Goal: Answer question/provide support: Share knowledge or assist other users

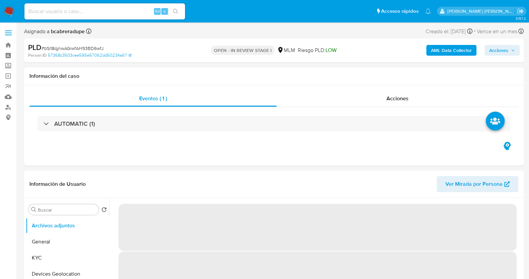
select select "10"
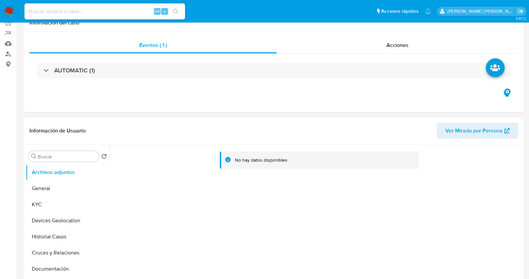
scroll to position [83, 0]
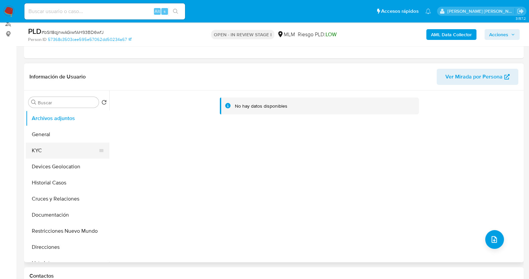
click at [68, 148] on button "KYC" at bounding box center [65, 150] width 78 height 16
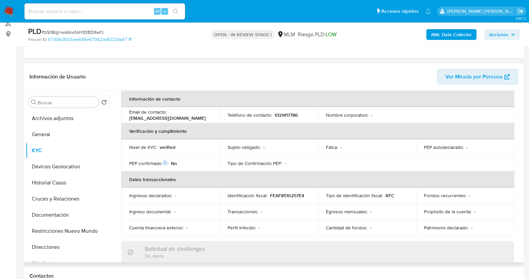
scroll to position [167, 0]
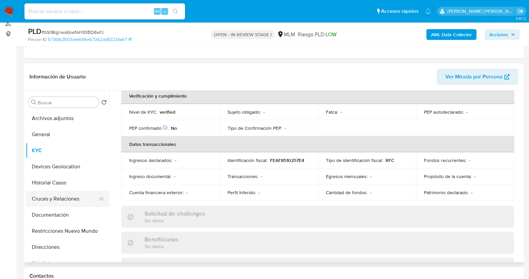
drag, startPoint x: 65, startPoint y: 209, endPoint x: 73, endPoint y: 203, distance: 9.8
click at [65, 209] on button "Documentación" at bounding box center [68, 215] width 84 height 16
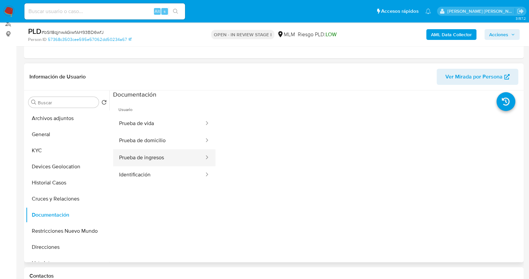
click at [172, 160] on button "Prueba de ingresos" at bounding box center [159, 157] width 92 height 17
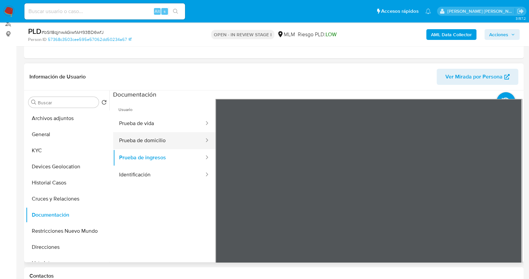
click at [172, 139] on button "Prueba de domicilio" at bounding box center [159, 140] width 92 height 17
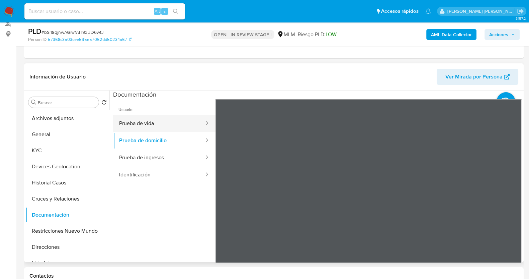
click at [166, 120] on button "Prueba de vida" at bounding box center [159, 123] width 92 height 17
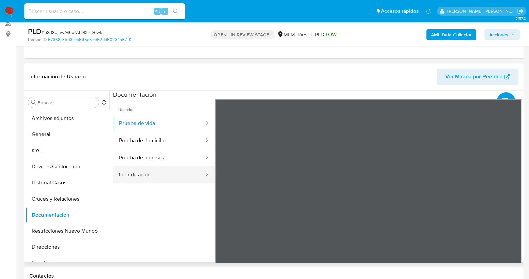
click at [169, 172] on button "Identificación" at bounding box center [159, 174] width 92 height 17
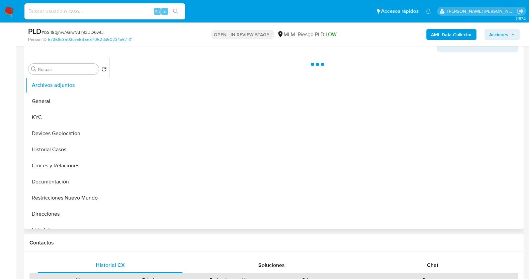
scroll to position [126, 0]
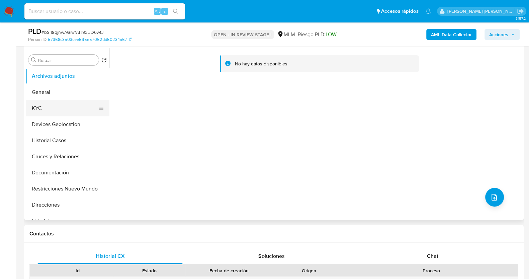
select select "10"
click at [67, 107] on button "KYC" at bounding box center [65, 108] width 78 height 16
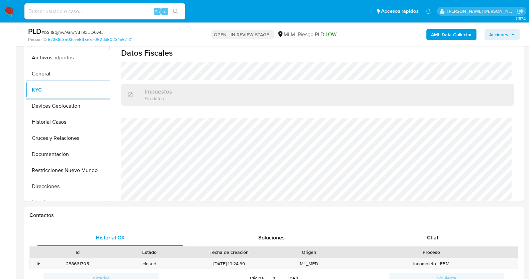
scroll to position [83, 0]
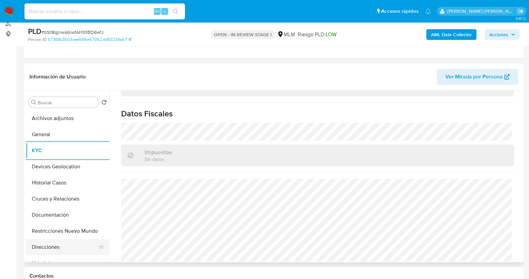
click at [54, 246] on button "Direcciones" at bounding box center [65, 247] width 78 height 16
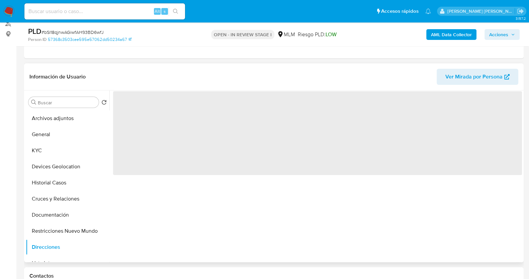
scroll to position [0, 0]
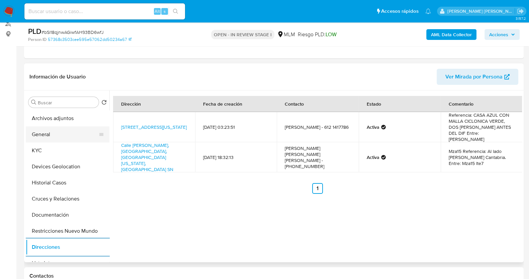
drag, startPoint x: 55, startPoint y: 152, endPoint x: 83, endPoint y: 136, distance: 32.4
click at [56, 152] on button "KYC" at bounding box center [68, 150] width 84 height 16
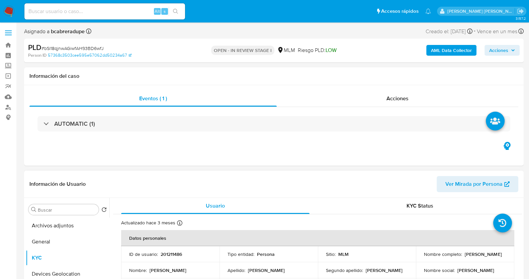
scroll to position [126, 0]
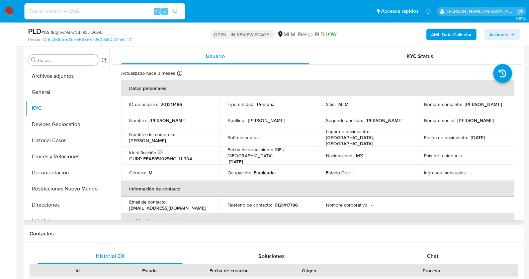
drag, startPoint x: 427, startPoint y: 104, endPoint x: 493, endPoint y: 108, distance: 66.1
click at [493, 107] on div "Nombre completo : Francisco Javier Felix Alferez" at bounding box center [465, 104] width 82 height 6
drag, startPoint x: 417, startPoint y: 109, endPoint x: 488, endPoint y: 108, distance: 71.0
click at [488, 108] on td "Nombre completo : Francisco Javier Felix Alferez" at bounding box center [465, 104] width 98 height 16
copy p "Francisco Javier Felix Alferez"
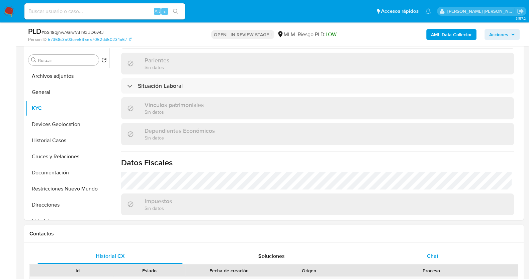
scroll to position [335, 0]
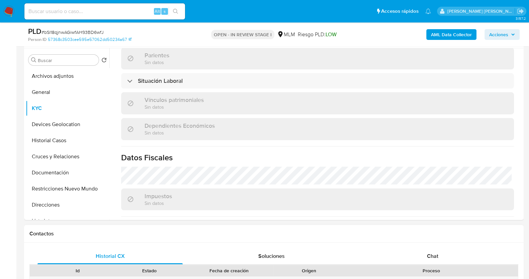
click at [442, 255] on div "Chat" at bounding box center [432, 256] width 145 height 16
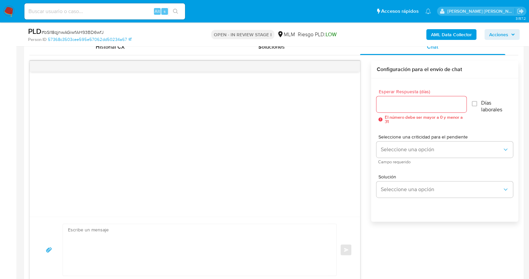
click at [436, 100] on input "Esperar Respuesta (días)" at bounding box center [422, 104] width 90 height 9
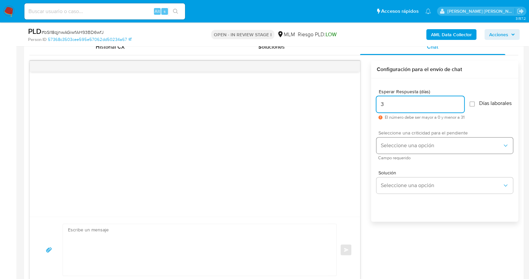
type input "3"
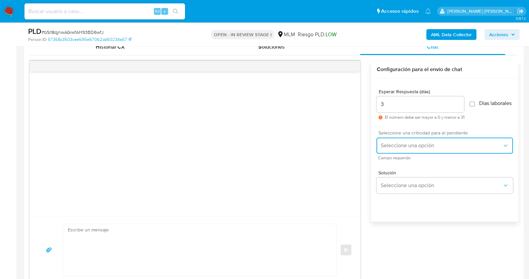
click at [442, 149] on span "Seleccione una opción" at bounding box center [442, 145] width 122 height 7
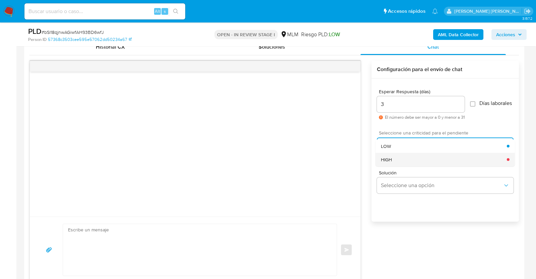
click at [411, 162] on div "HIGH" at bounding box center [444, 158] width 126 height 13
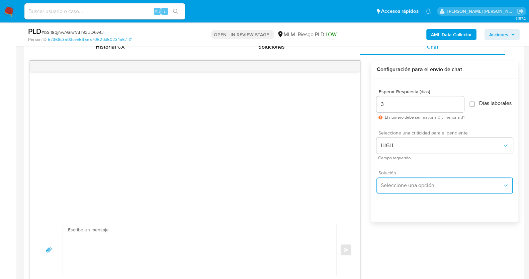
click at [416, 193] on button "Seleccione una opción" at bounding box center [445, 185] width 137 height 16
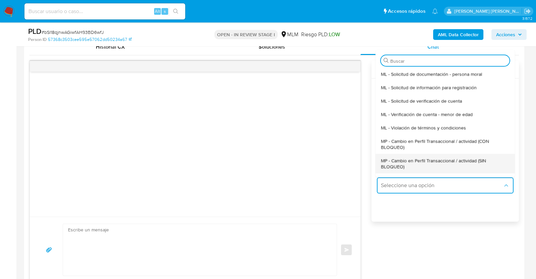
click at [406, 167] on span "MP - Cambio en Perfil Transaccional / actividad (SIN BLOQUEO)" at bounding box center [445, 163] width 129 height 12
type textarea "Estimado ,Te comunicamos que se ha identificado un cambio en el uso habitual de…"
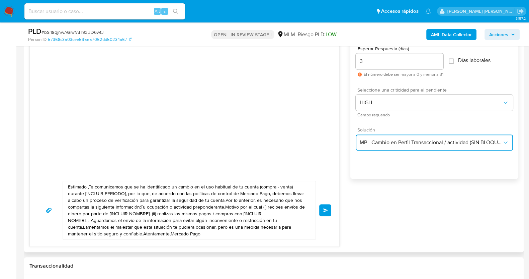
scroll to position [419, 0]
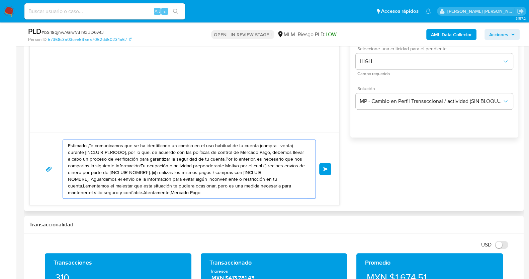
drag, startPoint x: 199, startPoint y: 193, endPoint x: 66, endPoint y: 140, distance: 143.0
click at [66, 140] on div "Estimado ,Te comunicamos que se ha identificado un cambio en el uso habitual de…" at bounding box center [188, 169] width 250 height 58
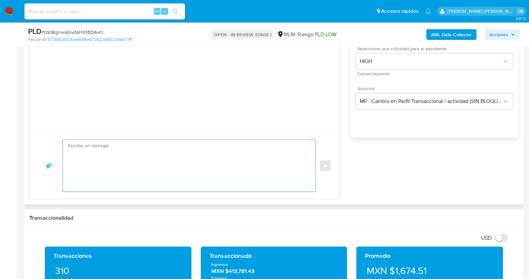
paste textarea "Estimado Francisco, Te comunicamos que se ha identificado un cambio en el uso h…"
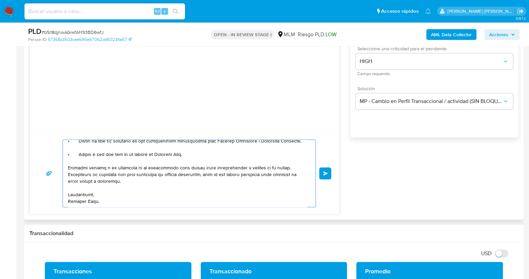
scroll to position [105, 0]
drag, startPoint x: 288, startPoint y: 167, endPoint x: 349, endPoint y: 161, distance: 61.2
click at [176, 167] on textarea at bounding box center [187, 173] width 239 height 67
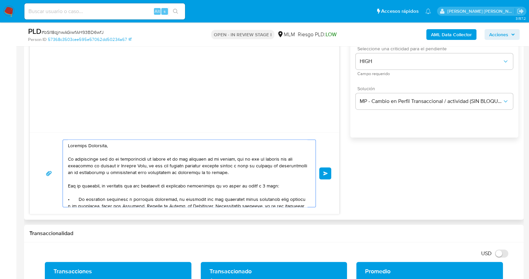
scroll to position [377, 0]
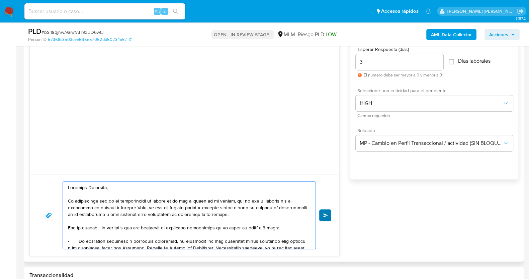
type textarea "Estimado Francisco, Te comunicamos que se ha identificado un cambio en el uso h…"
click at [326, 214] on span "Enviar" at bounding box center [326, 215] width 5 height 4
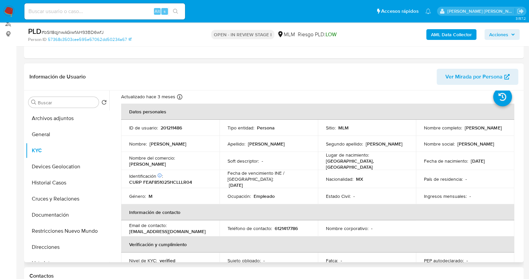
scroll to position [1, 0]
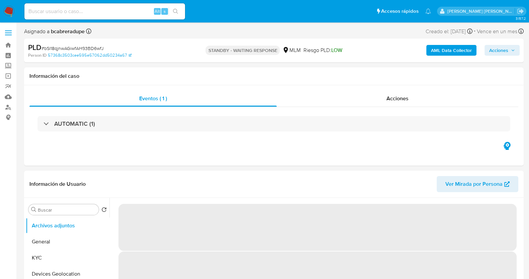
select select "10"
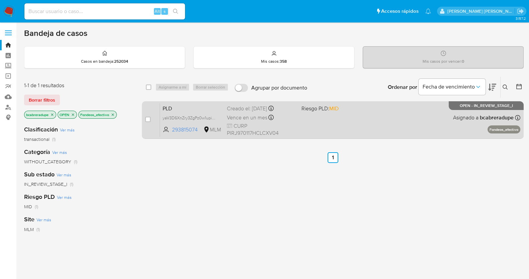
click at [254, 119] on span "Vence en un mes" at bounding box center [247, 117] width 41 height 7
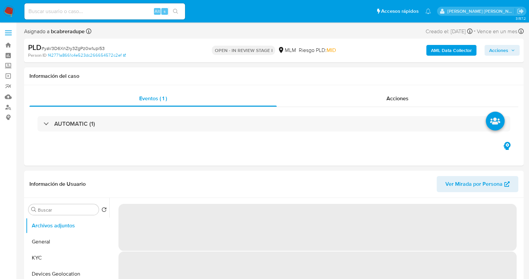
select select "10"
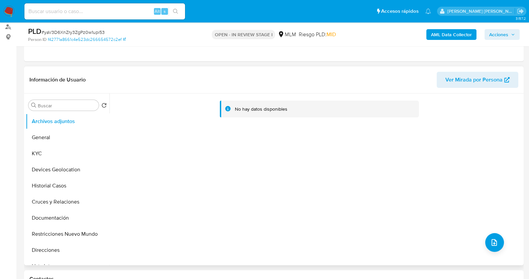
scroll to position [83, 0]
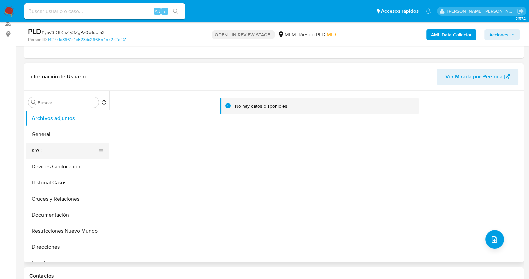
click at [45, 151] on button "KYC" at bounding box center [65, 150] width 78 height 16
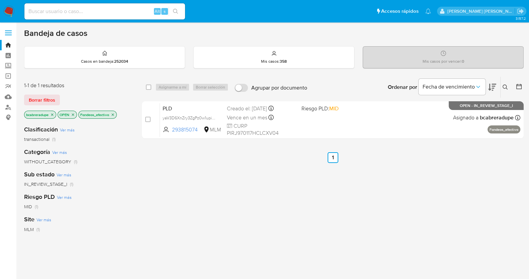
click at [114, 115] on icon "close-filter" at bounding box center [113, 115] width 4 height 4
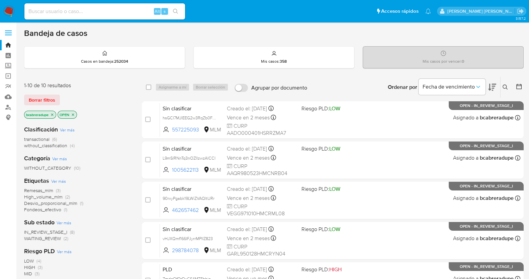
click at [54, 198] on span "High_volume_mlm" at bounding box center [43, 196] width 39 height 7
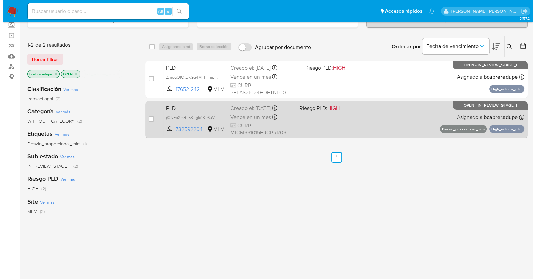
scroll to position [42, 0]
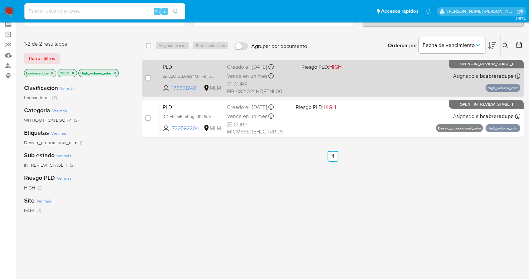
click at [251, 72] on span "Vence en un mes" at bounding box center [247, 75] width 41 height 7
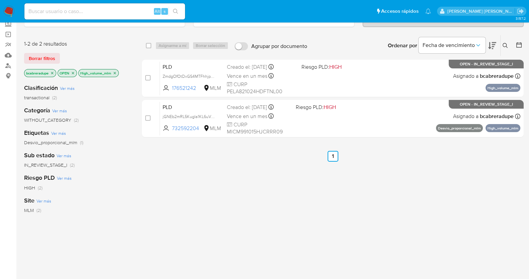
click at [116, 71] on icon "close-filter" at bounding box center [115, 73] width 4 height 4
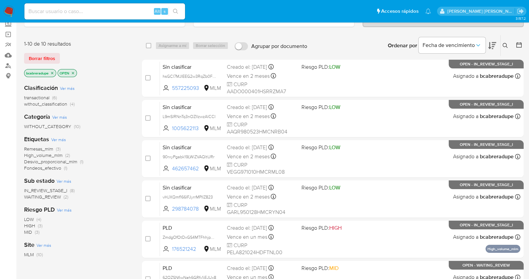
click at [52, 72] on icon "close-filter" at bounding box center [52, 73] width 4 height 4
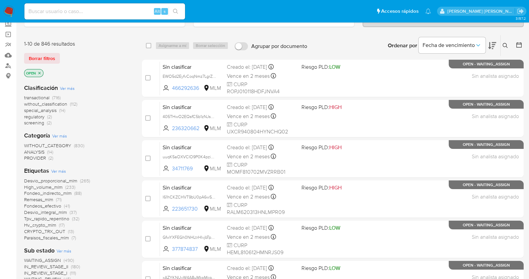
click at [504, 44] on icon at bounding box center [505, 45] width 5 height 5
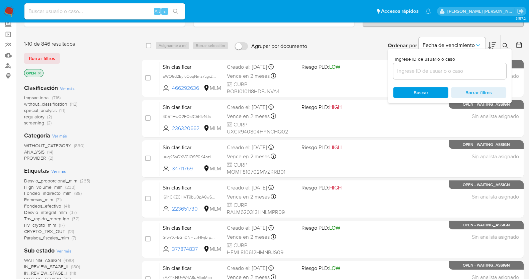
click at [427, 72] on input at bounding box center [450, 71] width 113 height 9
type input "1115031014"
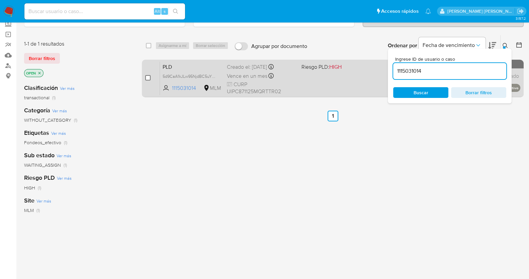
click at [147, 77] on input "checkbox" at bounding box center [147, 77] width 5 height 5
checkbox input "true"
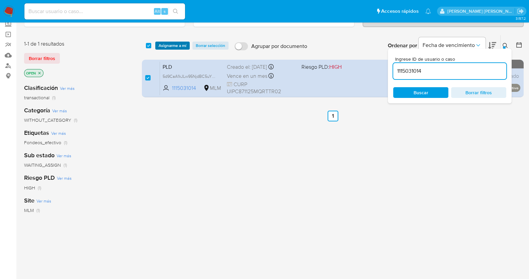
click at [174, 43] on span "Asignarme a mí" at bounding box center [173, 45] width 28 height 7
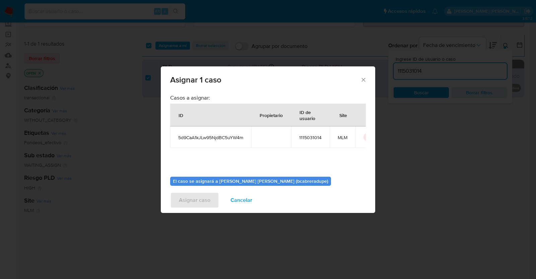
scroll to position [34, 0]
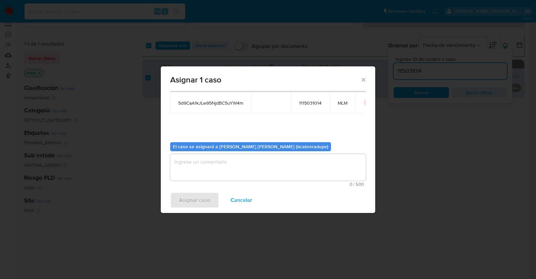
click at [296, 175] on textarea "assign-modal" at bounding box center [268, 167] width 196 height 27
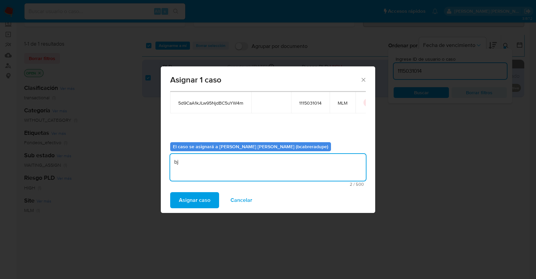
type textarea "b"
type textarea "BJCD"
click at [207, 191] on div "Asignar caso Cancelar" at bounding box center [268, 199] width 214 height 25
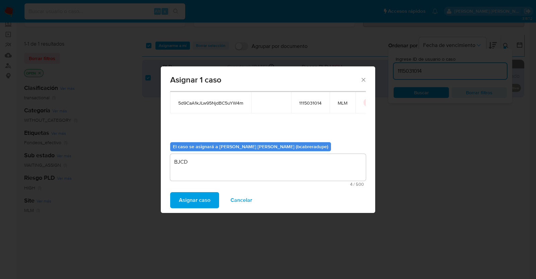
click at [209, 194] on span "Asignar caso" at bounding box center [194, 200] width 31 height 15
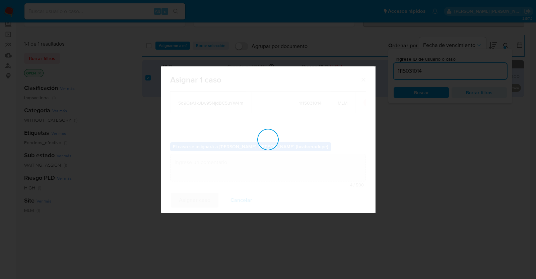
checkbox input "false"
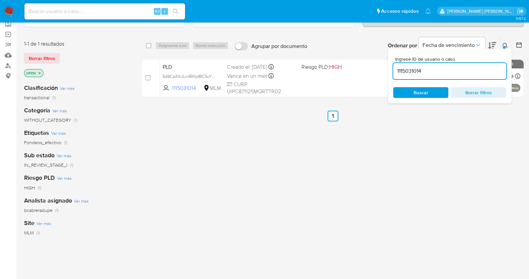
click at [417, 68] on input "1115031014" at bounding box center [450, 71] width 113 height 9
paste input "2316825411"
type input "2316825411"
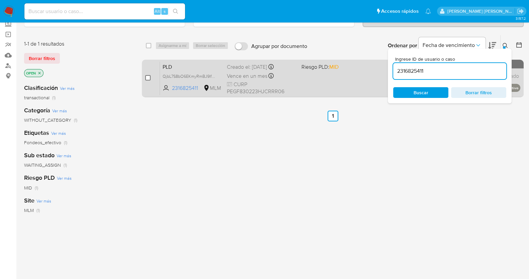
click at [146, 76] on input "checkbox" at bounding box center [147, 77] width 5 height 5
checkbox input "true"
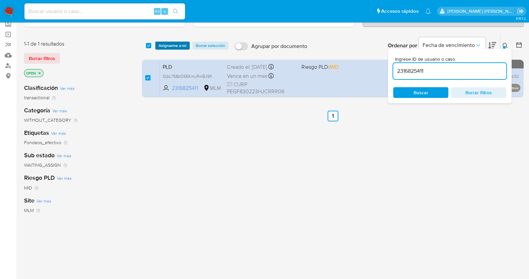
click at [175, 46] on span "Asignarme a mí" at bounding box center [173, 45] width 28 height 7
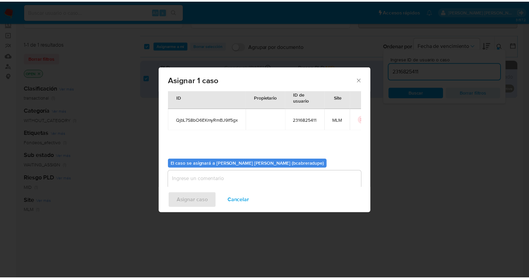
scroll to position [34, 0]
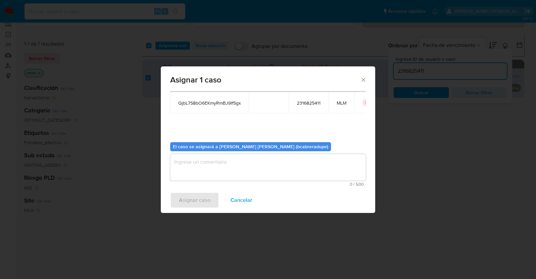
click at [279, 162] on textarea "assign-modal" at bounding box center [268, 167] width 196 height 27
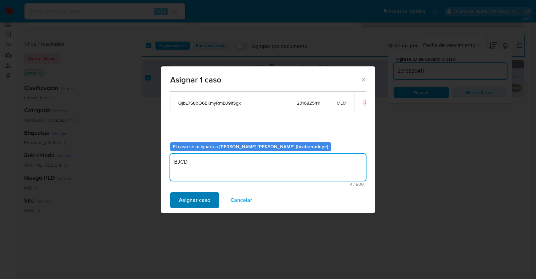
type textarea "BJCD"
click at [195, 200] on span "Asignar caso" at bounding box center [194, 200] width 31 height 15
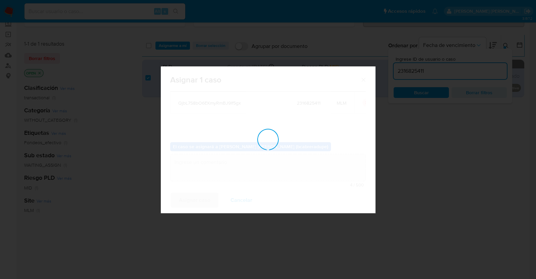
checkbox input "false"
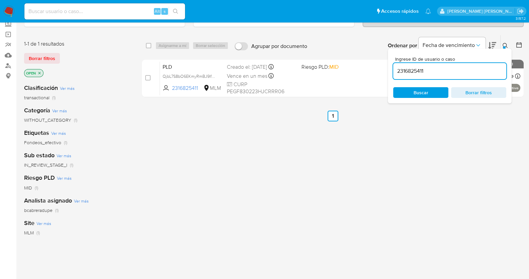
click at [10, 10] on img at bounding box center [8, 11] width 11 height 11
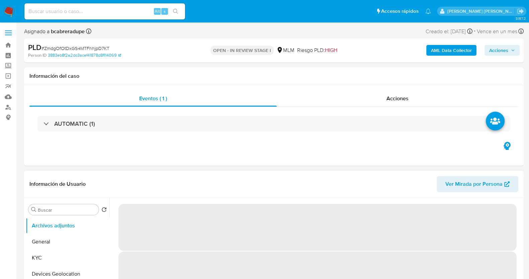
select select "10"
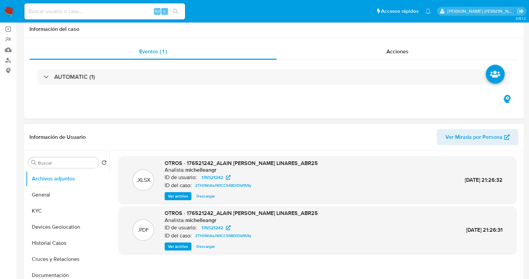
scroll to position [83, 0]
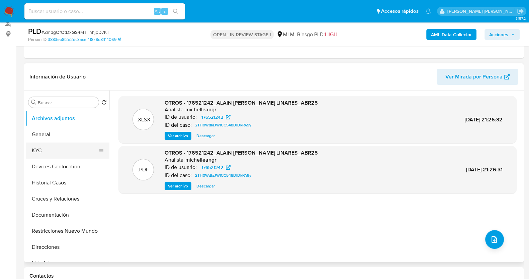
click at [67, 148] on button "KYC" at bounding box center [65, 150] width 78 height 16
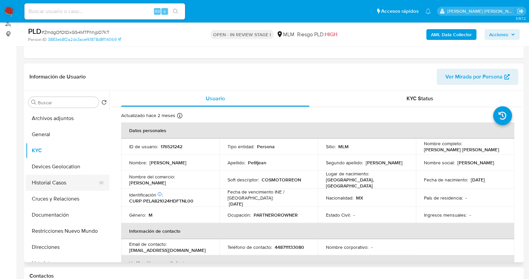
click at [60, 181] on button "Historial Casos" at bounding box center [65, 182] width 78 height 16
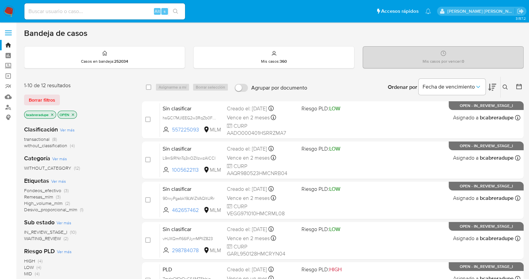
click at [41, 188] on span "Fondeos_efectivo" at bounding box center [42, 190] width 37 height 7
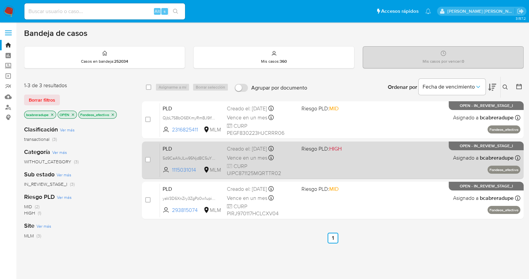
click at [236, 155] on span "Vence en un mes" at bounding box center [247, 157] width 41 height 7
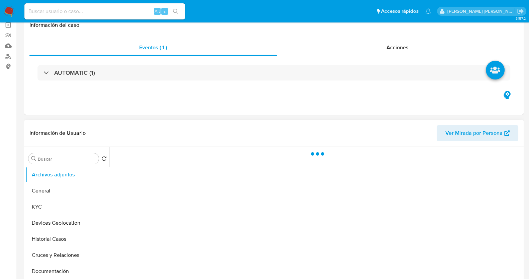
scroll to position [83, 0]
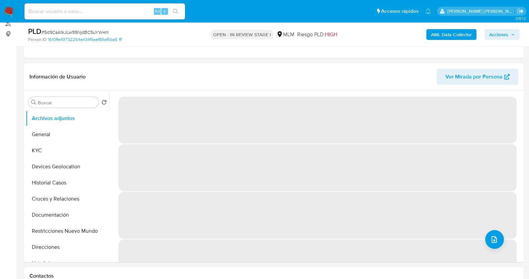
select select "10"
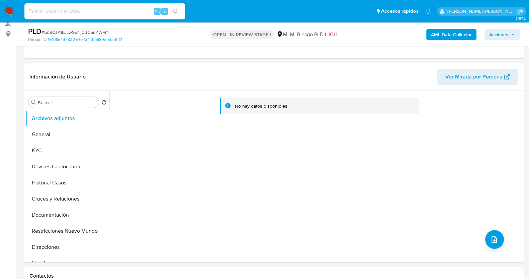
click at [87, 29] on span "# 5d9CaA1kJLw95NjdBC5uYW4m" at bounding box center [75, 32] width 67 height 7
copy span "5d9CaA1kJLw95NjdBC5uYW4m"
click at [57, 145] on button "KYC" at bounding box center [65, 150] width 78 height 16
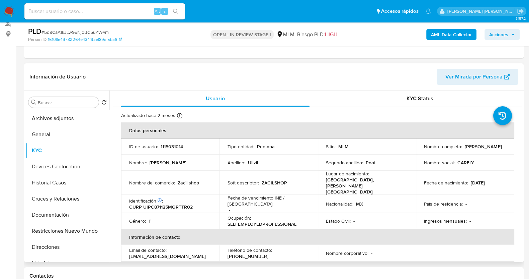
click at [171, 145] on p "1115031014" at bounding box center [172, 146] width 22 height 6
copy p "1115031014"
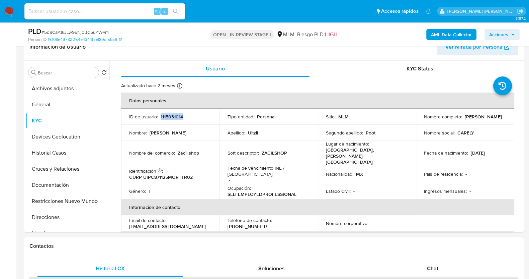
scroll to position [126, 0]
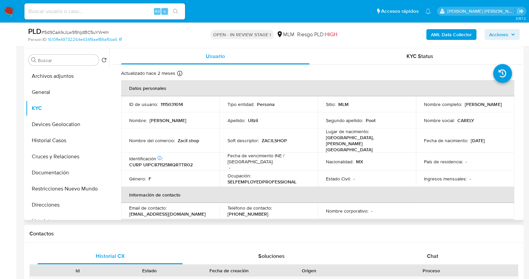
click at [323, 126] on td "Segundo apellido : [PERSON_NAME]" at bounding box center [367, 120] width 98 height 16
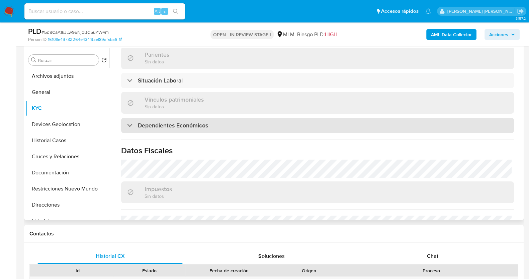
scroll to position [335, 0]
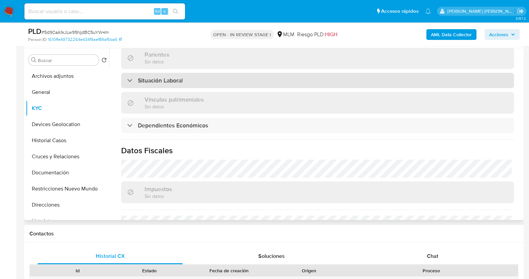
click at [208, 75] on div "Situación Laboral" at bounding box center [317, 80] width 393 height 15
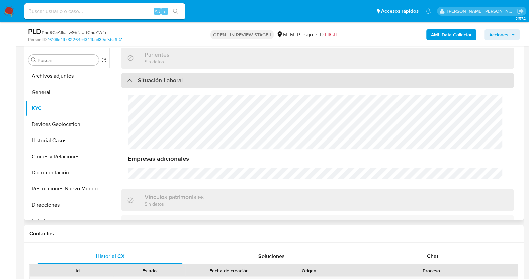
click at [208, 75] on div "Situación Laboral" at bounding box center [317, 80] width 393 height 15
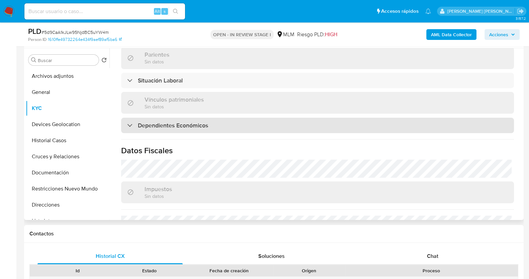
click at [207, 122] on h3 "Dependientes Económicos" at bounding box center [173, 125] width 70 height 7
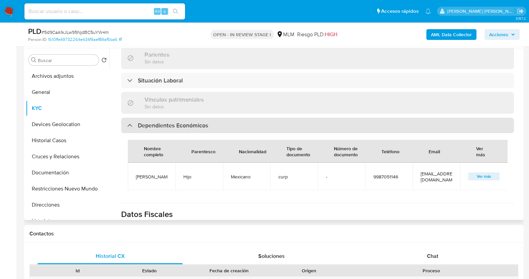
click at [239, 118] on div "Dependientes Económicos" at bounding box center [317, 125] width 393 height 15
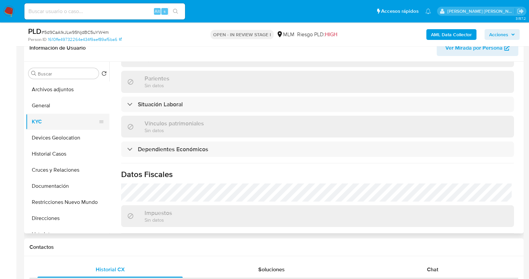
scroll to position [42, 0]
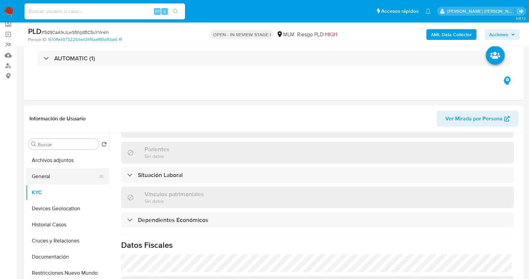
click at [53, 178] on button "General" at bounding box center [65, 176] width 78 height 16
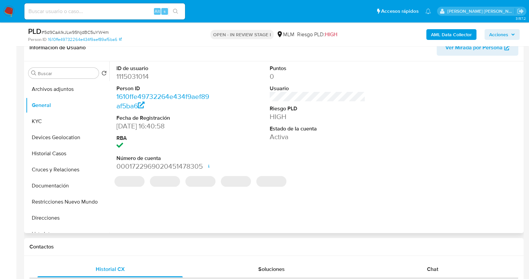
scroll to position [126, 0]
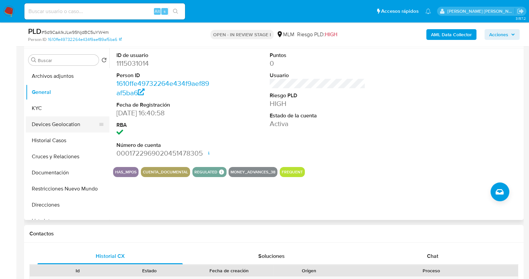
click at [69, 118] on button "Devices Geolocation" at bounding box center [65, 124] width 78 height 16
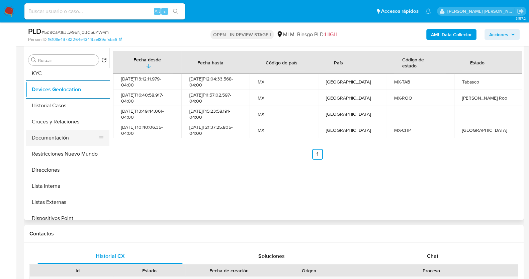
scroll to position [83, 0]
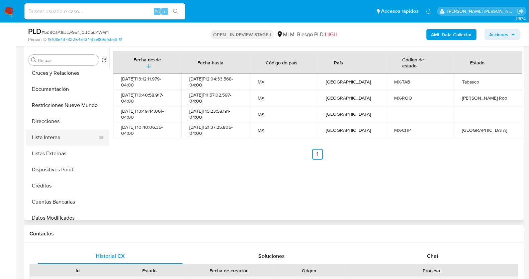
click at [57, 133] on button "Lista Interna" at bounding box center [65, 137] width 78 height 16
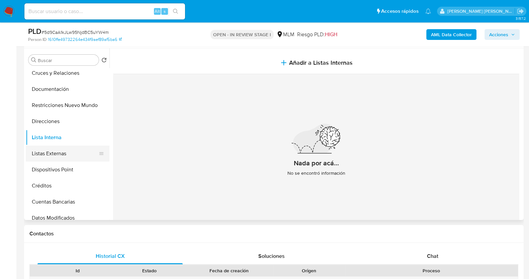
click at [65, 151] on button "Listas Externas" at bounding box center [65, 153] width 78 height 16
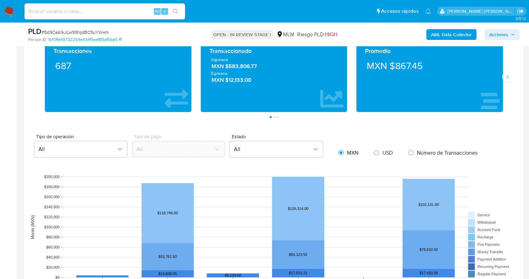
scroll to position [437, 0]
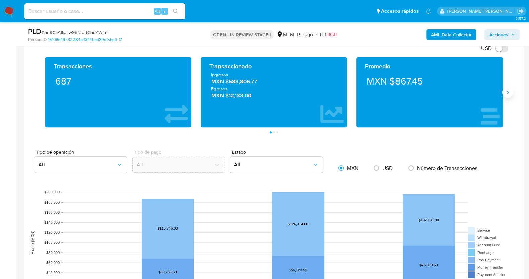
click at [507, 91] on icon "Siguiente" at bounding box center [507, 91] width 5 height 5
